Goal: Find specific page/section: Find specific page/section

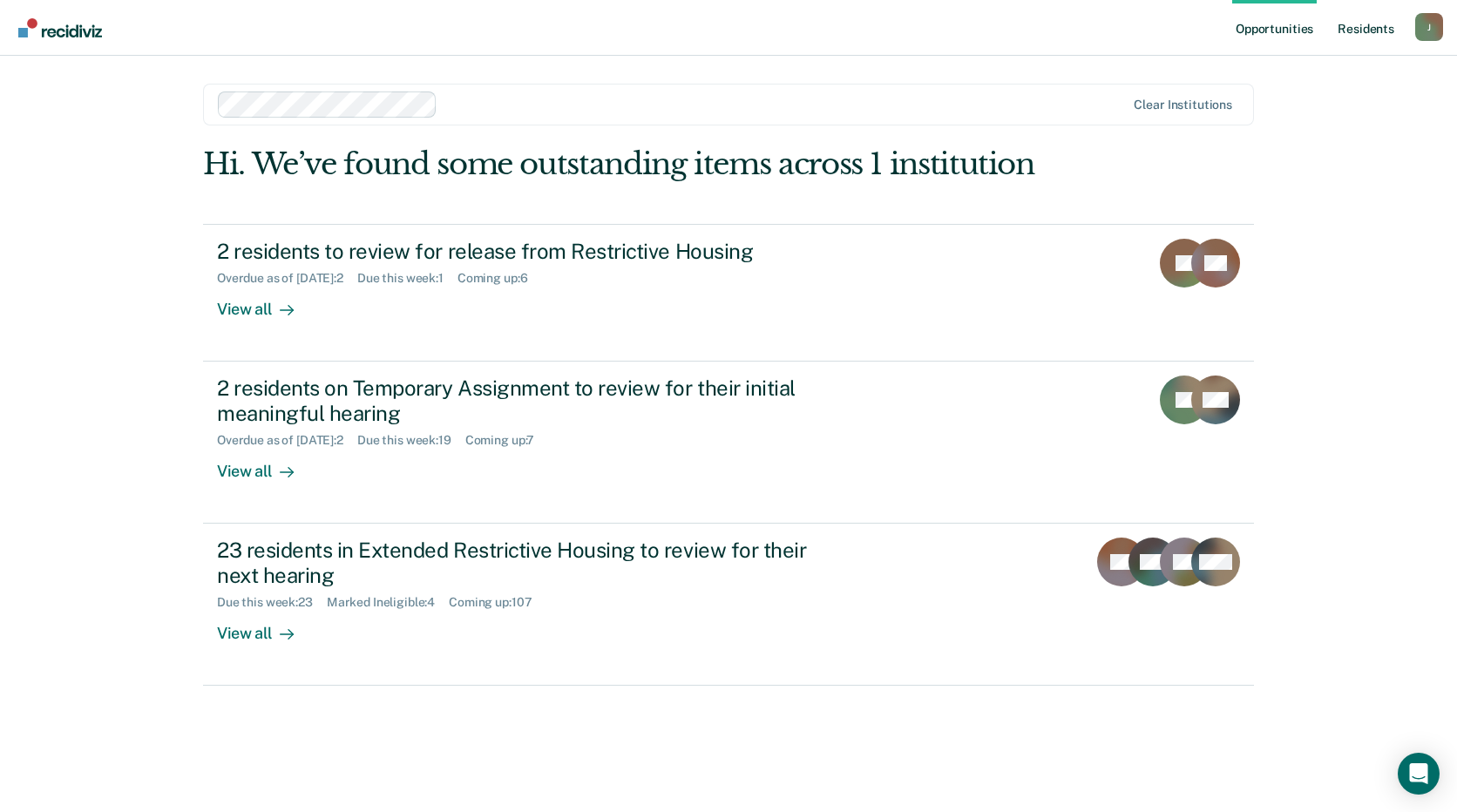
click at [1355, 30] on link "Resident s" at bounding box center [1366, 28] width 64 height 56
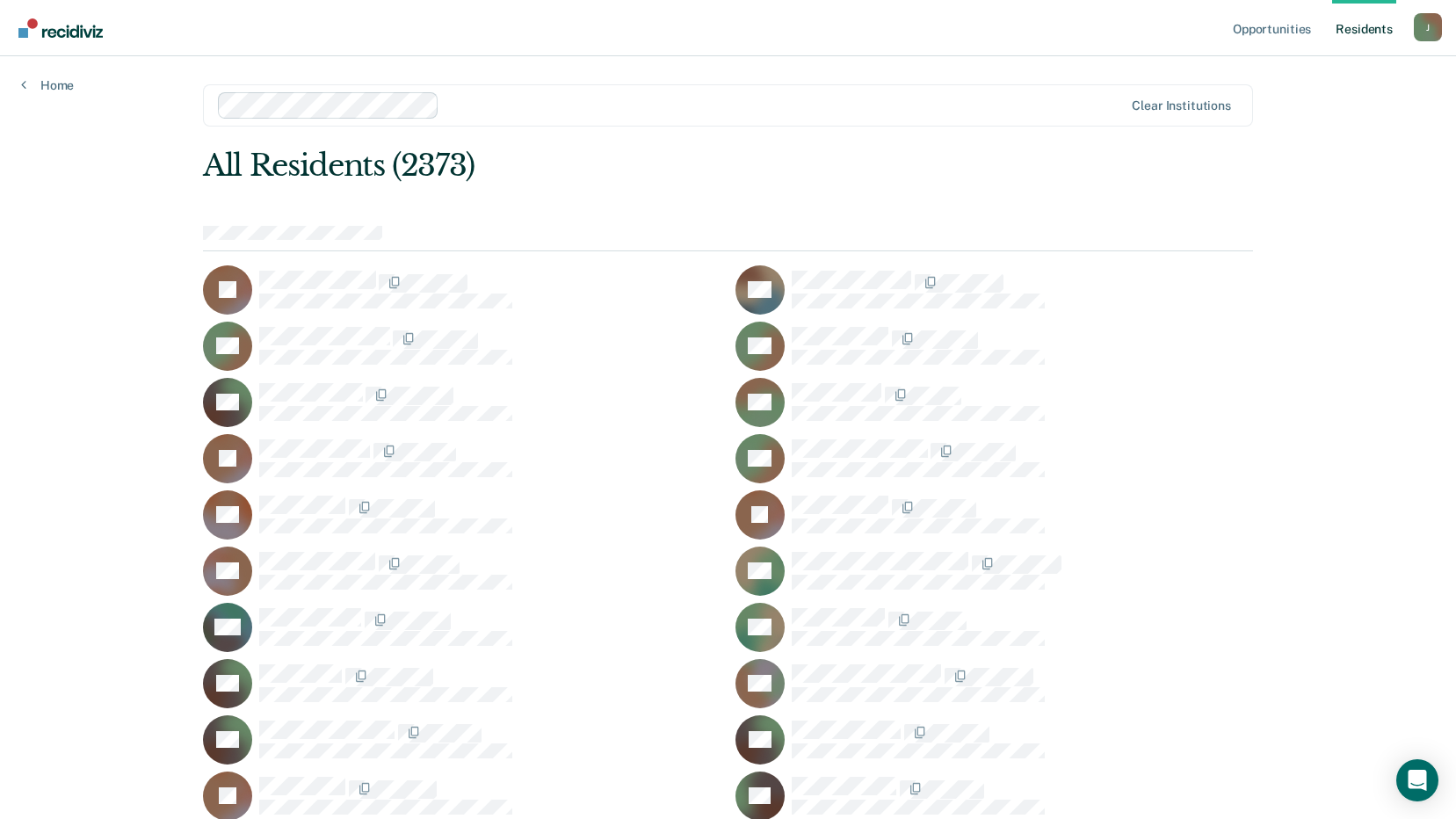
scroll to position [14155, 0]
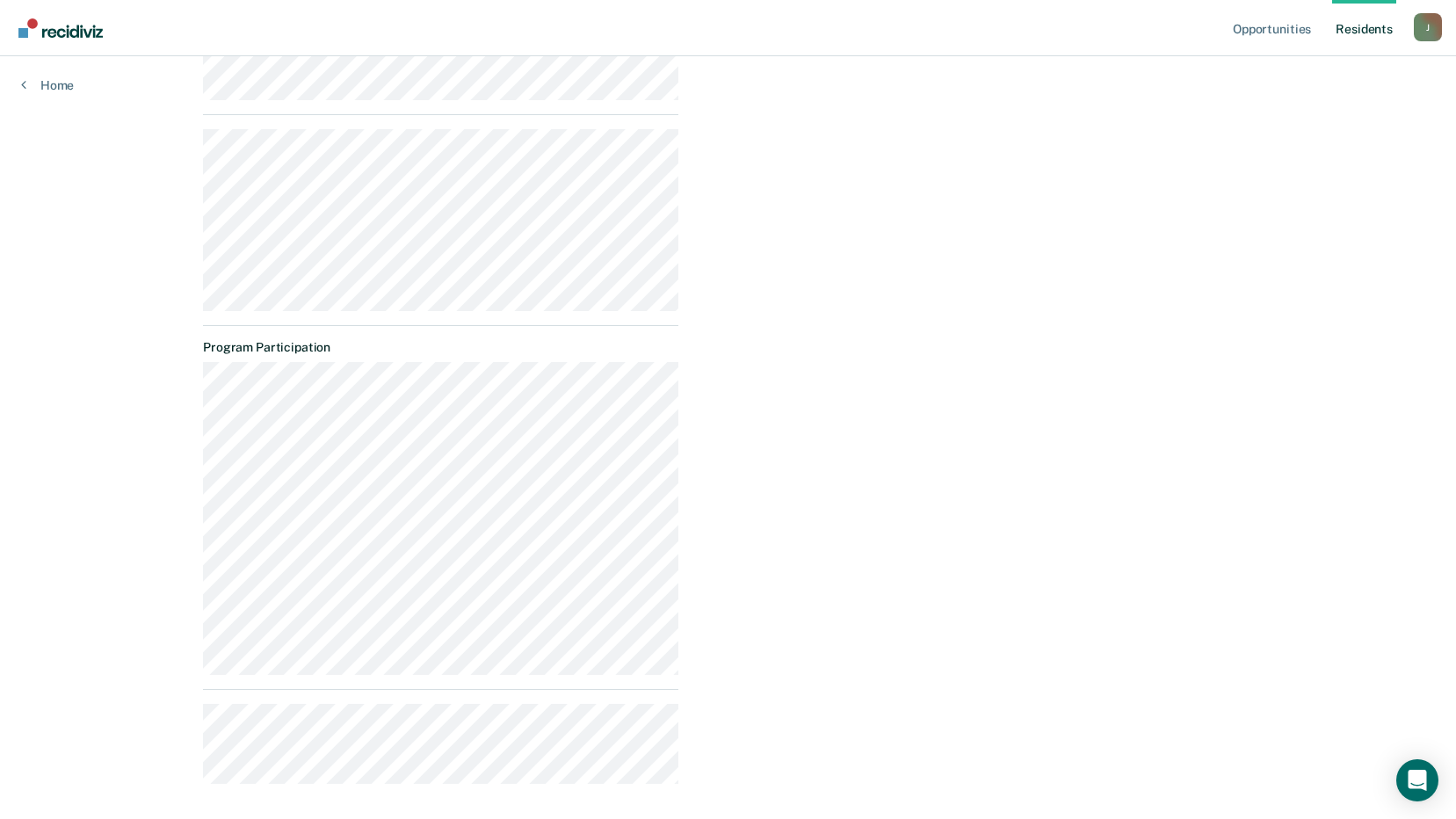
scroll to position [862, 0]
